Goal: Transaction & Acquisition: Purchase product/service

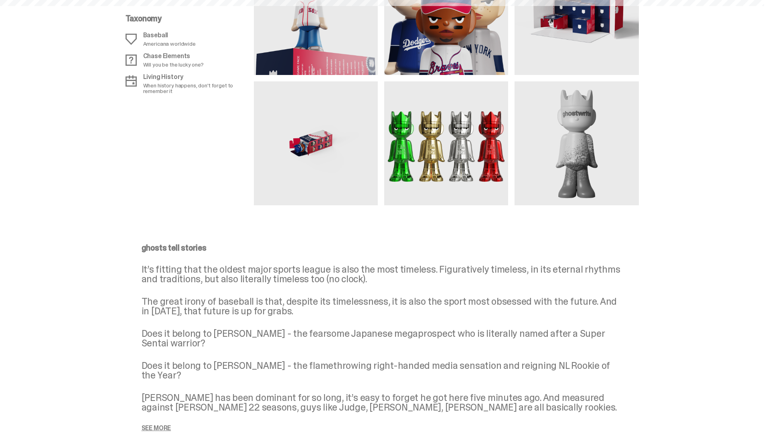
scroll to position [780, 0]
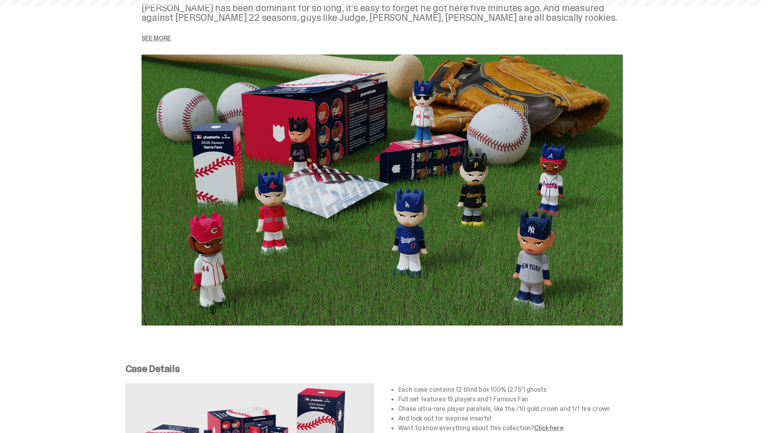
scroll to position [1170, 0]
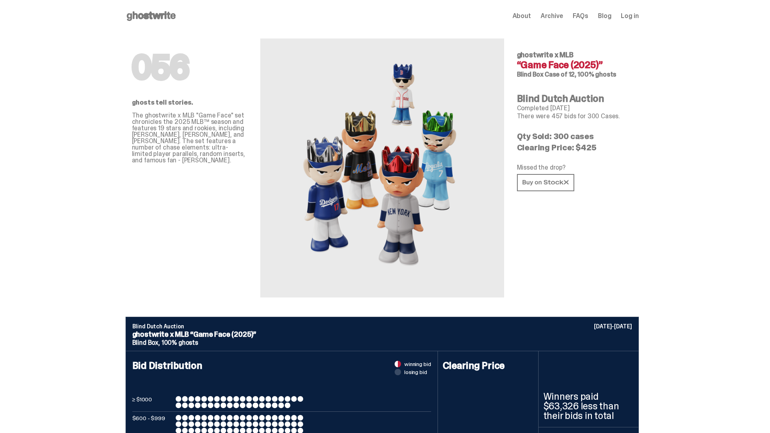
scroll to position [1170, 0]
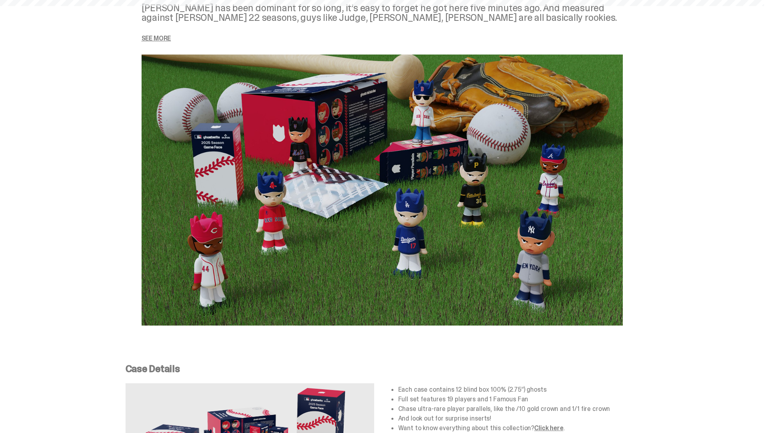
scroll to position [1560, 0]
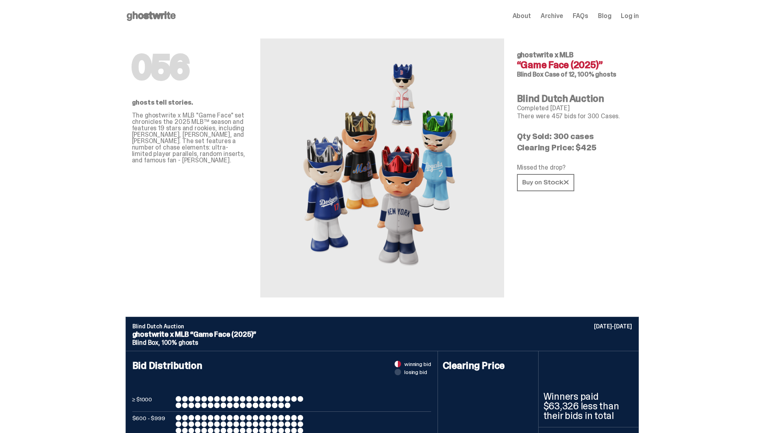
scroll to position [1560, 0]
